Goal: Find specific page/section: Find specific page/section

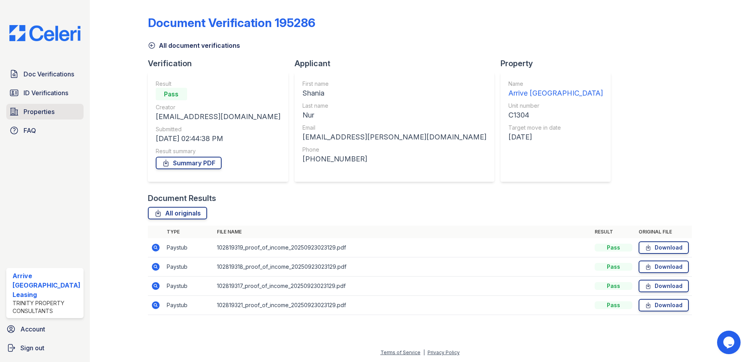
click at [46, 113] on span "Properties" at bounding box center [39, 111] width 31 height 9
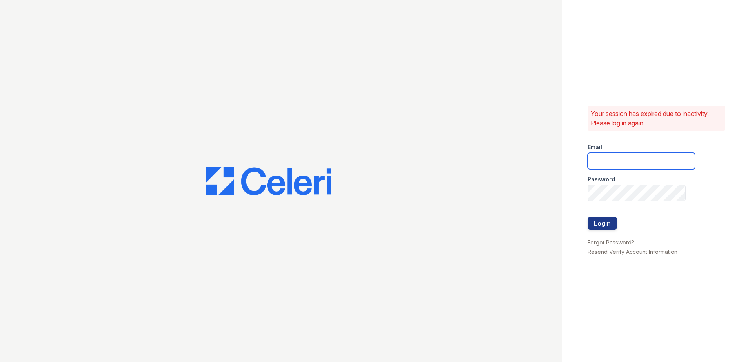
type input "[EMAIL_ADDRESS][DOMAIN_NAME]"
click at [601, 227] on button "Login" at bounding box center [601, 223] width 29 height 13
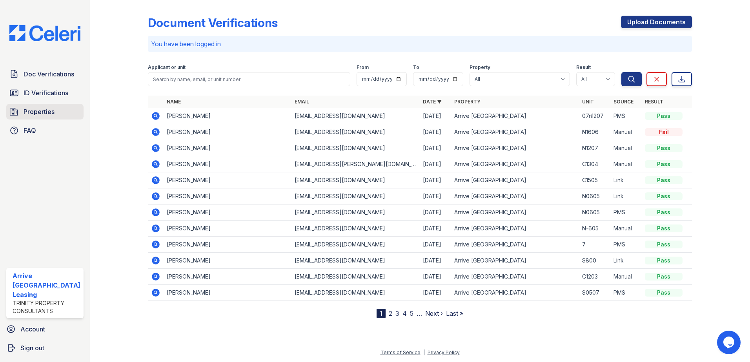
click at [44, 111] on span "Properties" at bounding box center [39, 111] width 31 height 9
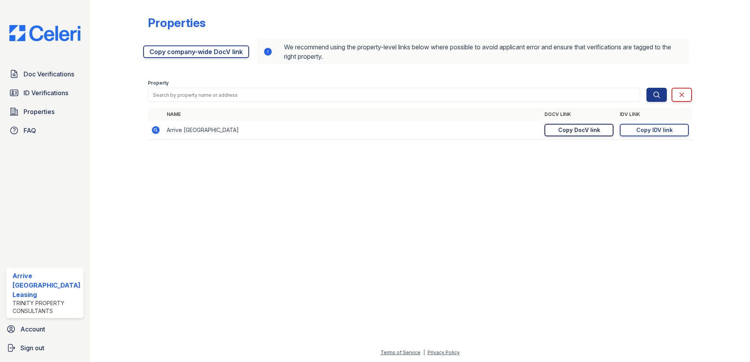
click at [594, 133] on div "Copy DocV link" at bounding box center [579, 130] width 42 height 8
